Goal: Task Accomplishment & Management: Complete application form

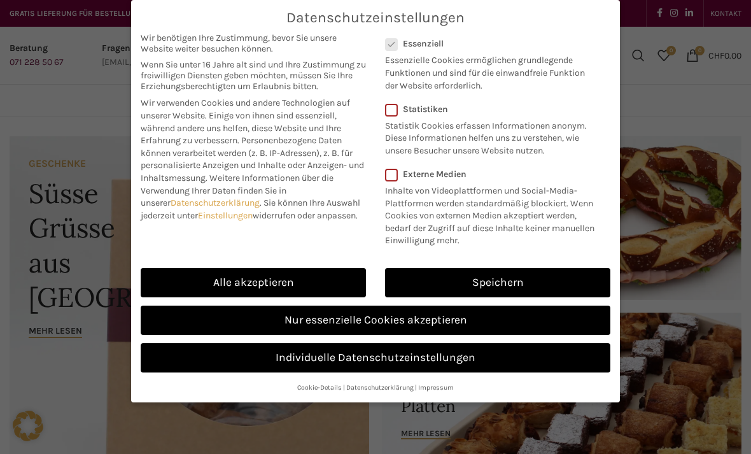
click at [258, 294] on div "Alle akzeptieren" at bounding box center [253, 283] width 245 height 38
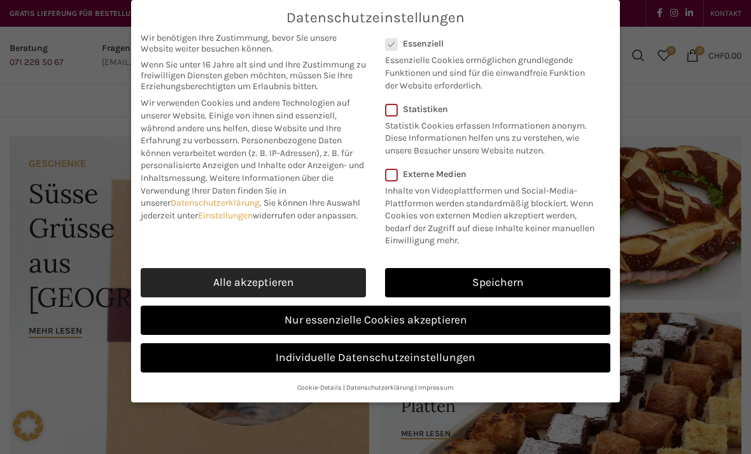
click at [271, 274] on link "Alle akzeptieren" at bounding box center [253, 282] width 225 height 29
checkbox input "true"
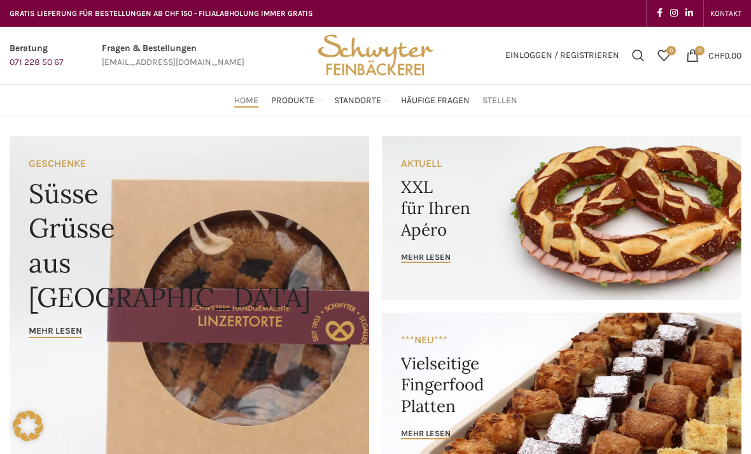
click at [513, 105] on span "Stellen" at bounding box center [500, 101] width 35 height 12
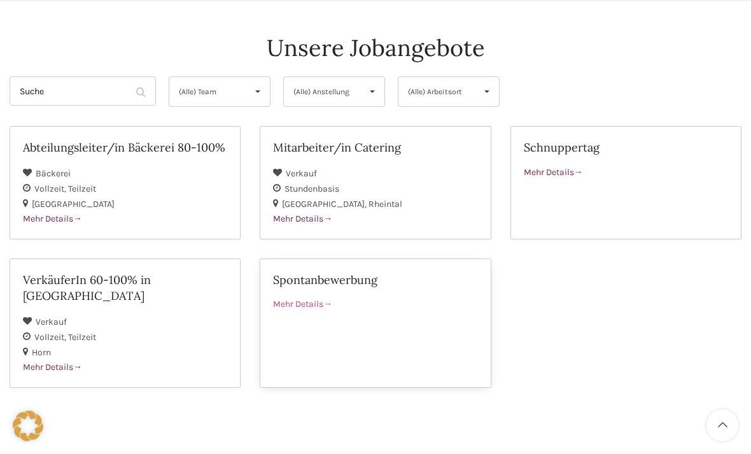
scroll to position [127, 0]
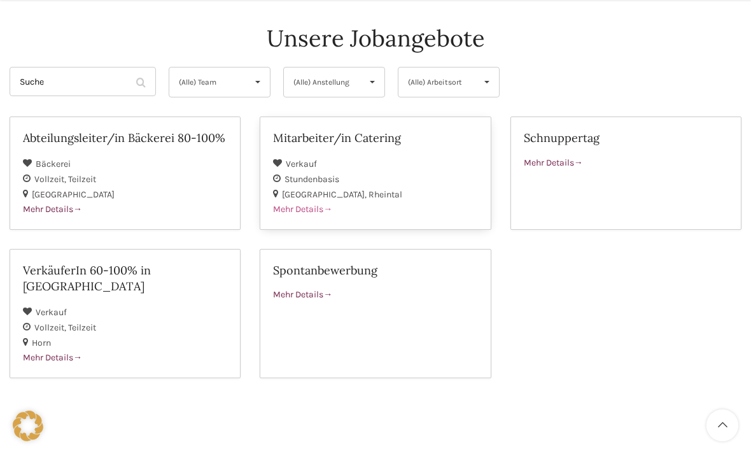
click at [351, 154] on div "Mitarbeiter/in Catering" at bounding box center [375, 142] width 204 height 25
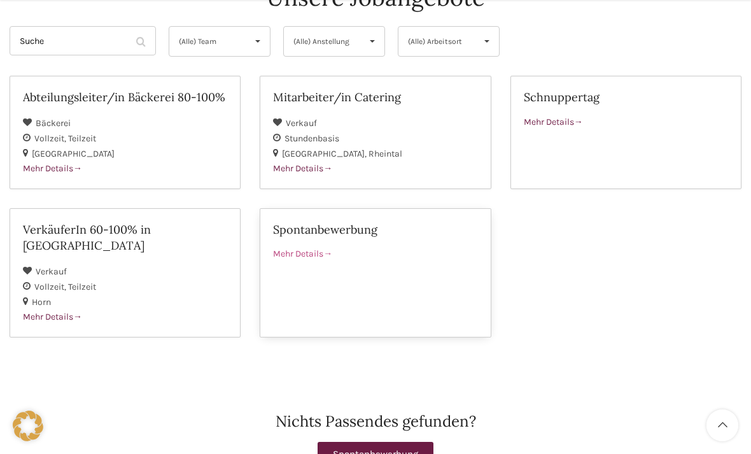
click at [413, 267] on link "Spontanbewerbung Mehr Details" at bounding box center [375, 272] width 231 height 129
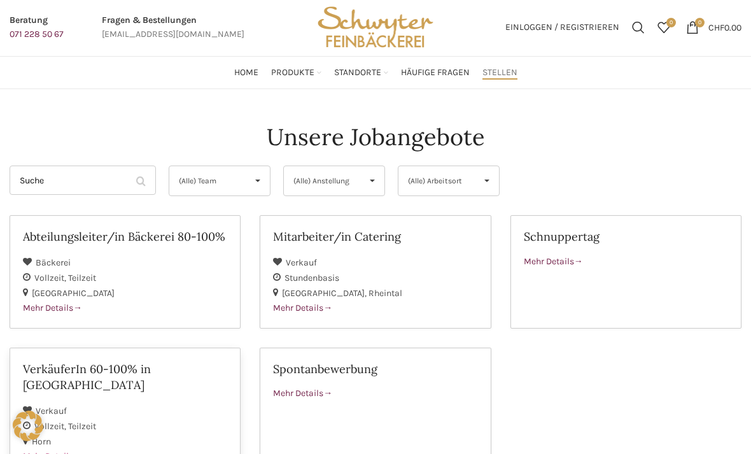
scroll to position [0, 0]
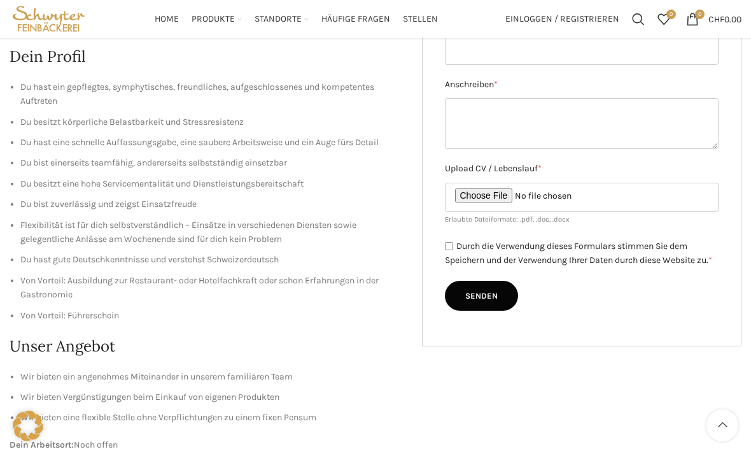
scroll to position [220, 0]
